Goal: Check status: Check status

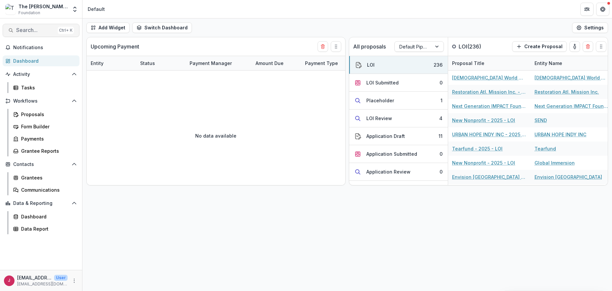
click at [40, 29] on span "Search..." at bounding box center [35, 30] width 39 height 6
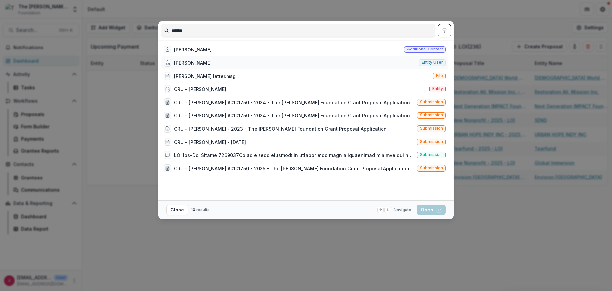
type input "******"
click at [431, 62] on span "Entity user" at bounding box center [432, 62] width 21 height 5
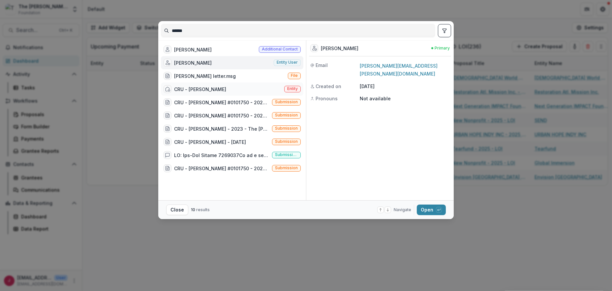
click at [192, 88] on div "CRU - [PERSON_NAME]" at bounding box center [200, 89] width 52 height 7
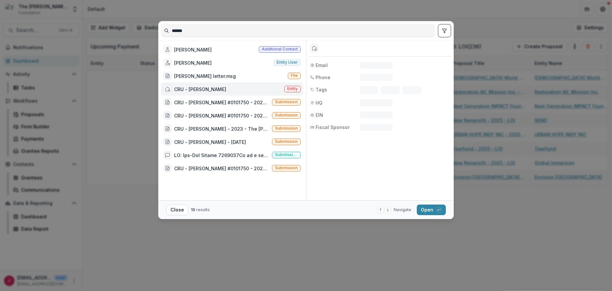
click at [192, 87] on div "CRU - [PERSON_NAME]" at bounding box center [200, 89] width 52 height 7
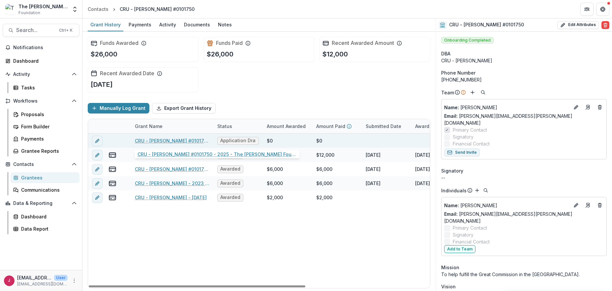
click at [191, 140] on link "CRU - [PERSON_NAME] #0101750 - 2025 - The [PERSON_NAME] Foundation Grant Propos…" at bounding box center [172, 140] width 75 height 7
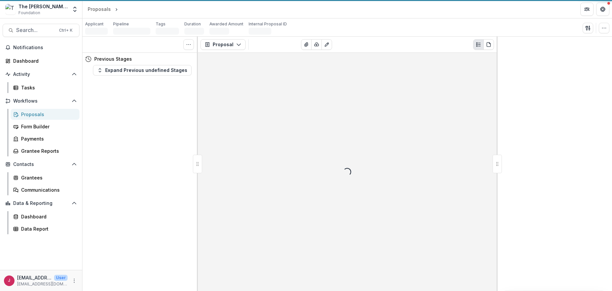
click at [191, 140] on div "Tasks 0 Show Cancelled Tasks Previous Stages Expand Previous undefined Stages" at bounding box center [139, 164] width 115 height 254
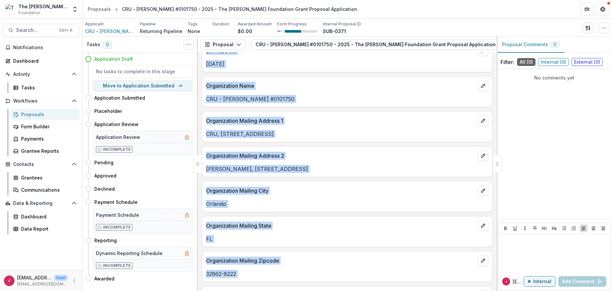
scroll to position [132, 0]
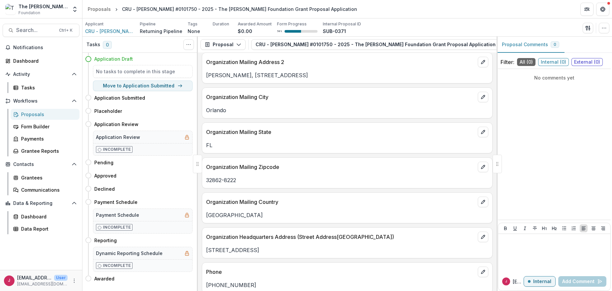
drag, startPoint x: 562, startPoint y: 154, endPoint x: 454, endPoint y: 171, distance: 109.1
click at [562, 154] on div "No comments yet" at bounding box center [554, 144] width 113 height 145
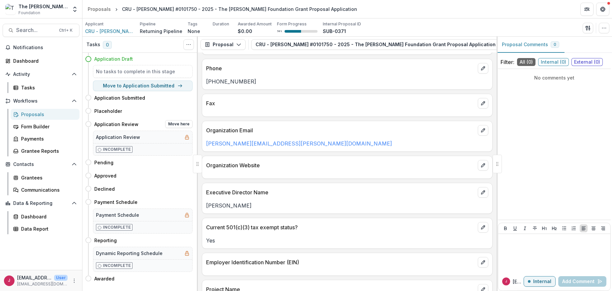
scroll to position [220, 0]
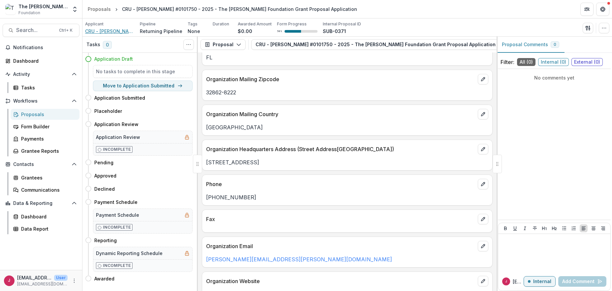
click at [120, 32] on span "CRU - [PERSON_NAME] #0101750" at bounding box center [109, 31] width 49 height 7
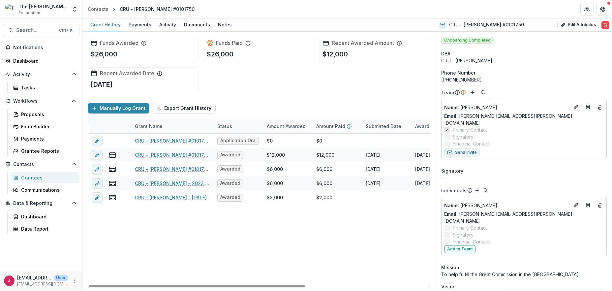
drag, startPoint x: 289, startPoint y: 286, endPoint x: 62, endPoint y: 270, distance: 227.2
click at [89, 285] on div at bounding box center [197, 286] width 217 height 2
click at [33, 58] on div "Dashboard" at bounding box center [43, 60] width 61 height 7
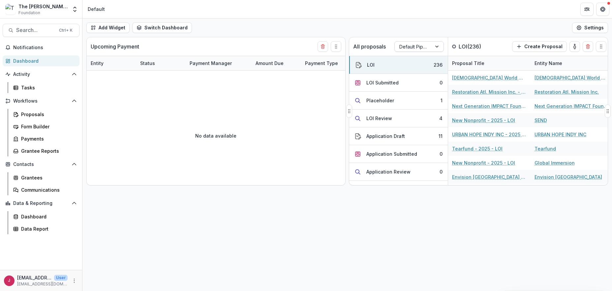
click at [437, 46] on div at bounding box center [438, 47] width 12 height 10
click at [408, 75] on div "Returning Pipeline" at bounding box center [419, 74] width 46 height 17
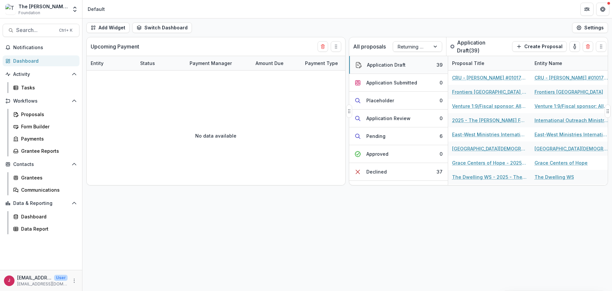
click at [396, 64] on div "Application Draft" at bounding box center [386, 64] width 39 height 7
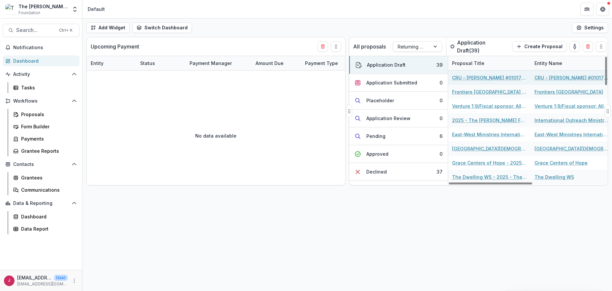
click at [476, 76] on link "CRU - [PERSON_NAME] #0101750 - 2025 - The [PERSON_NAME] Foundation Grant Propos…" at bounding box center [489, 77] width 75 height 7
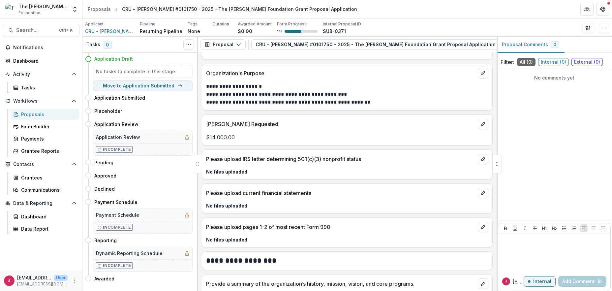
scroll to position [835, 0]
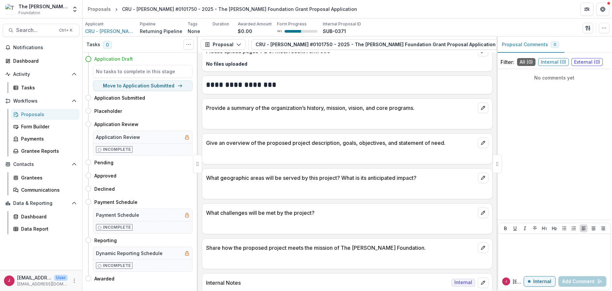
drag, startPoint x: 254, startPoint y: 153, endPoint x: 247, endPoint y: 146, distance: 10.3
click at [254, 150] on div at bounding box center [347, 154] width 290 height 12
click at [481, 141] on icon "edit" at bounding box center [483, 143] width 4 height 4
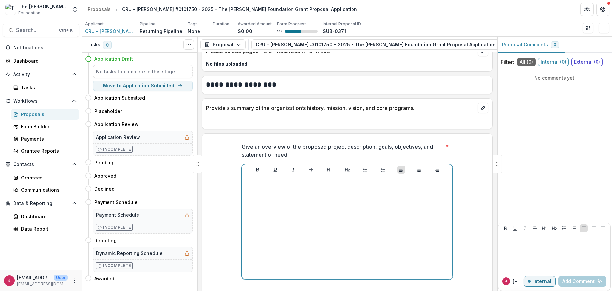
click at [255, 183] on p at bounding box center [347, 181] width 205 height 7
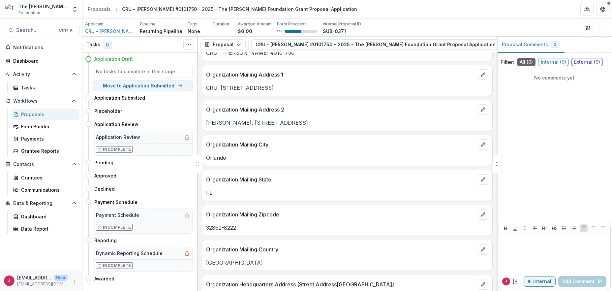
scroll to position [0, 0]
